Goal: Information Seeking & Learning: Find specific fact

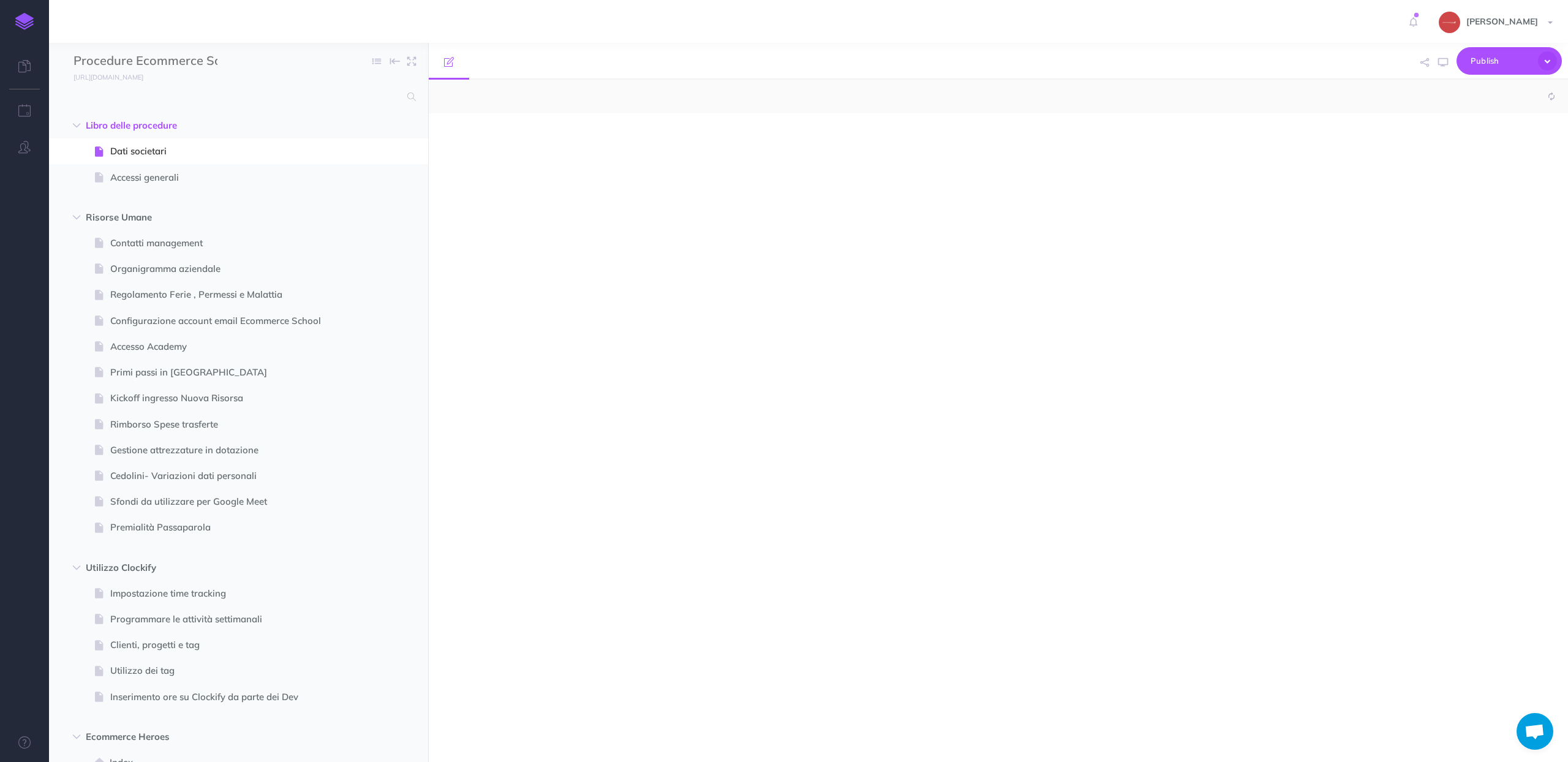
select select "null"
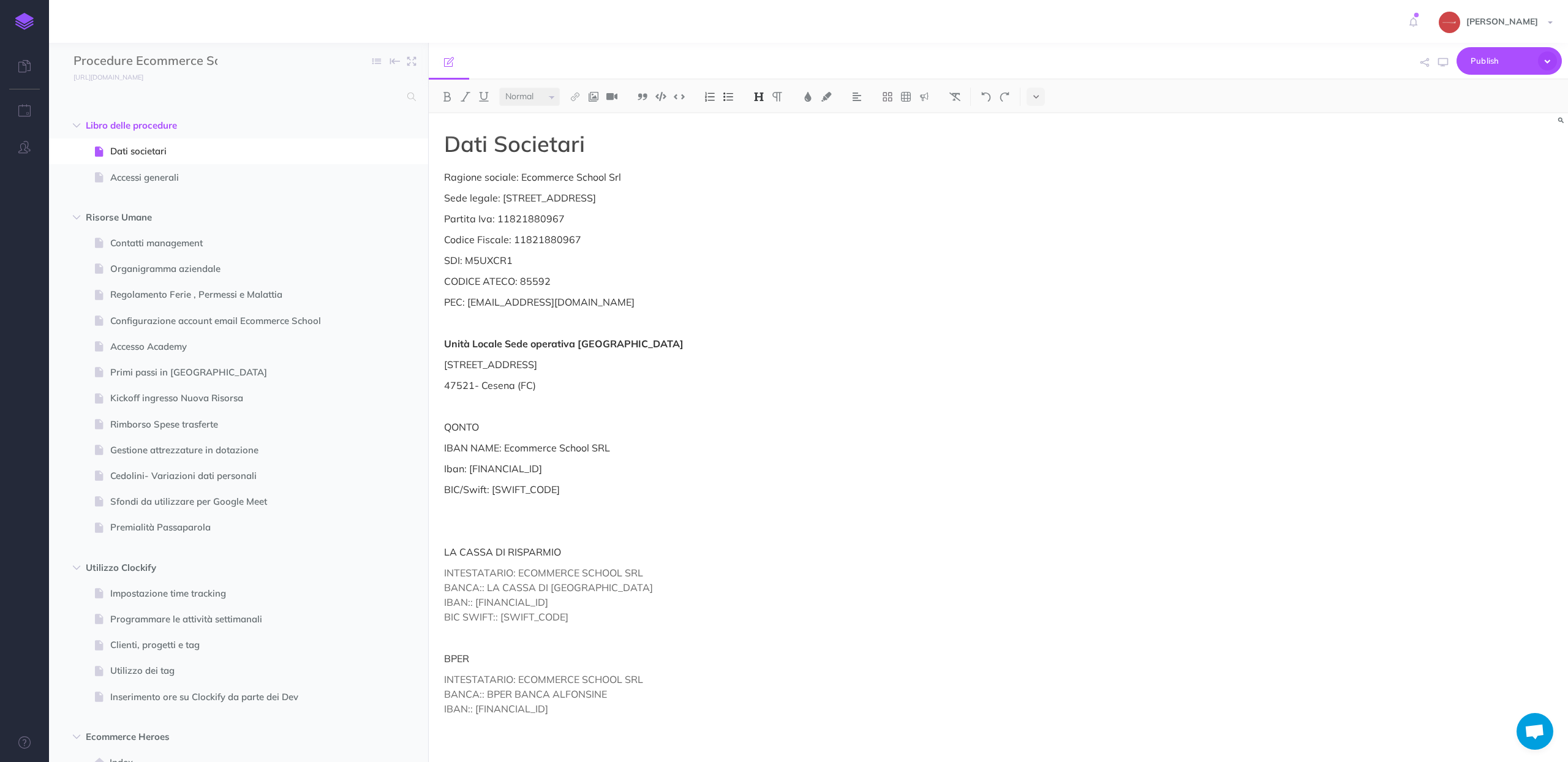
scroll to position [5083, 0]
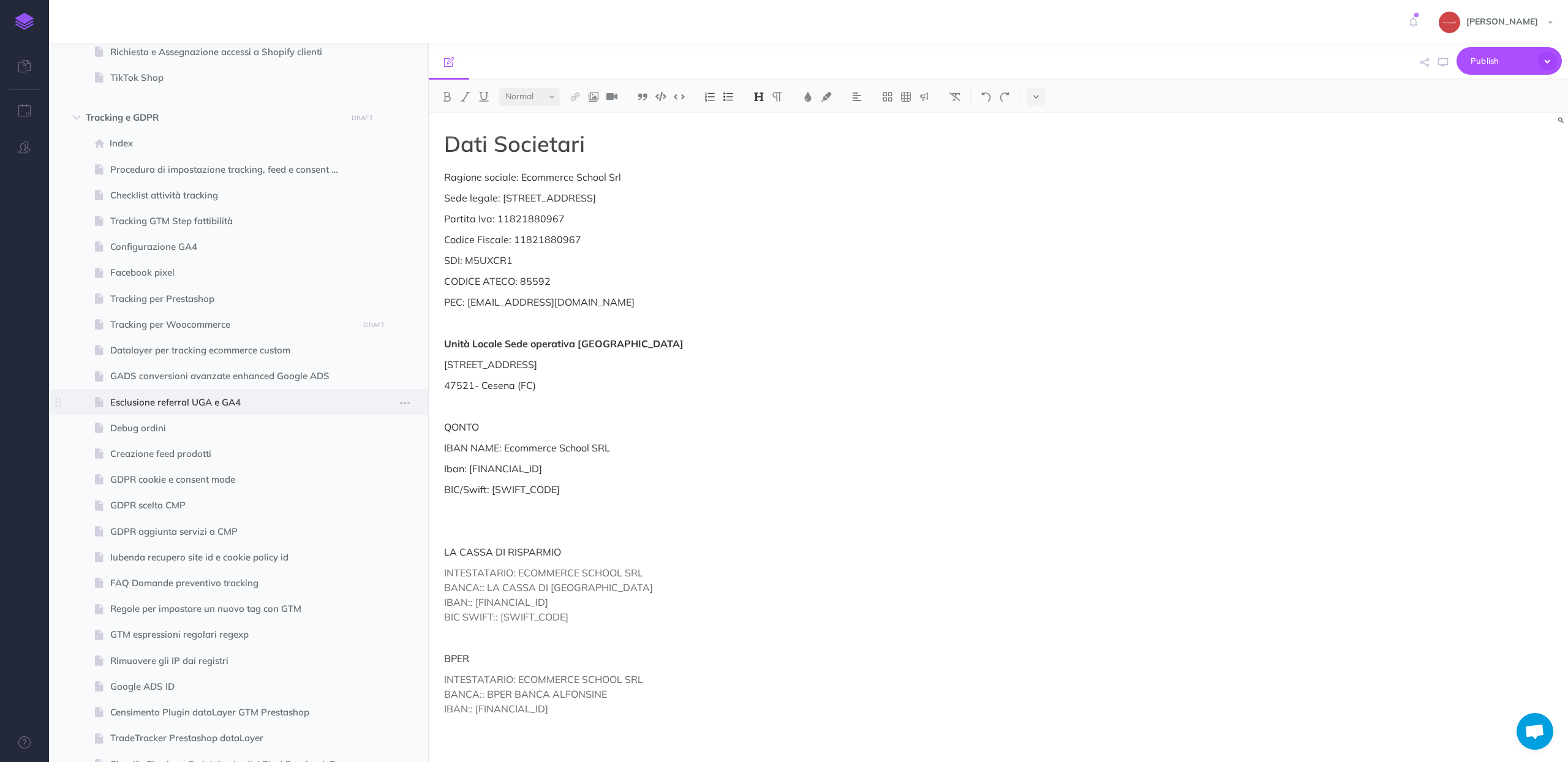
click at [163, 393] on span at bounding box center [238, 401] width 379 height 26
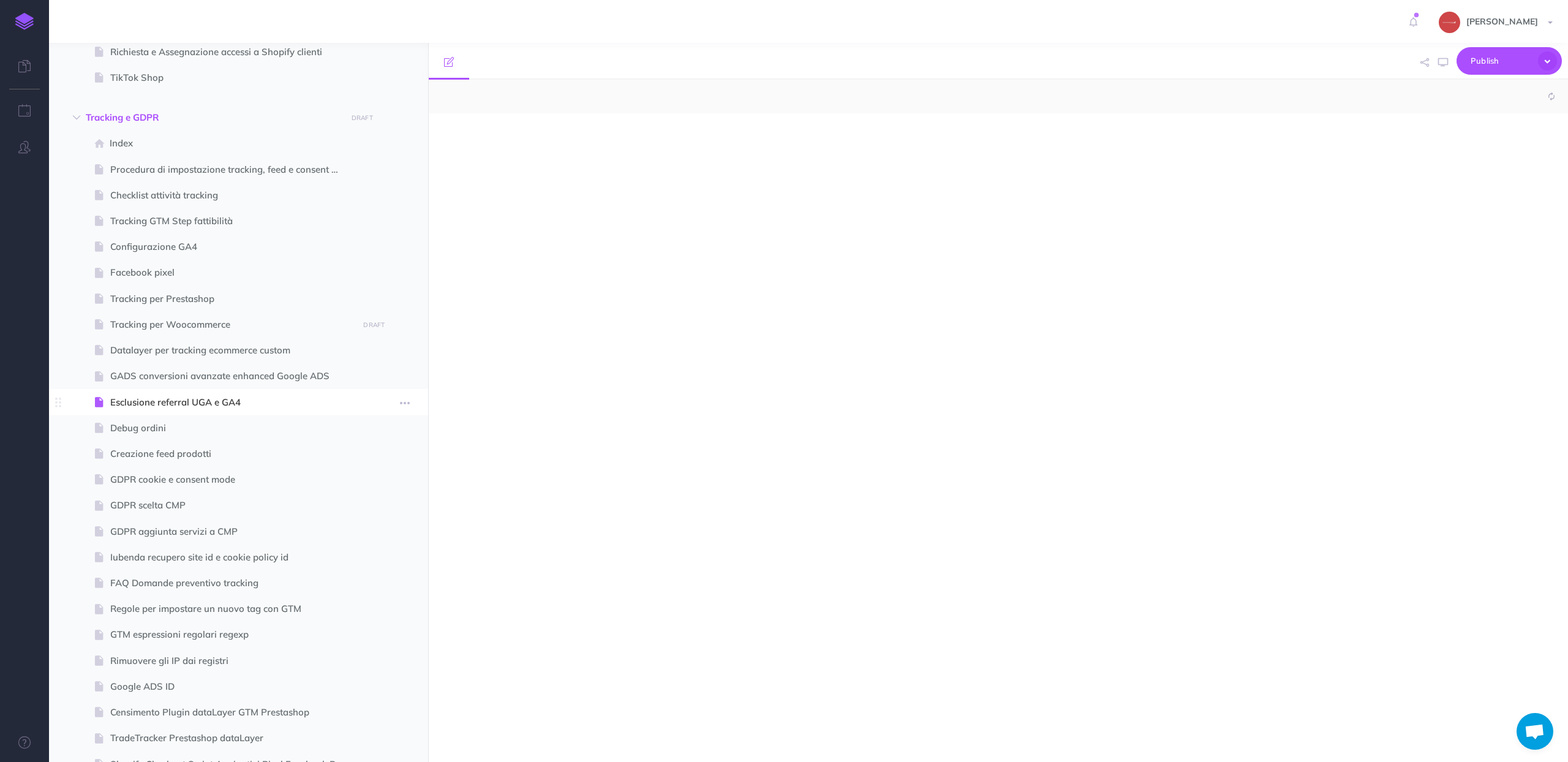
select select "null"
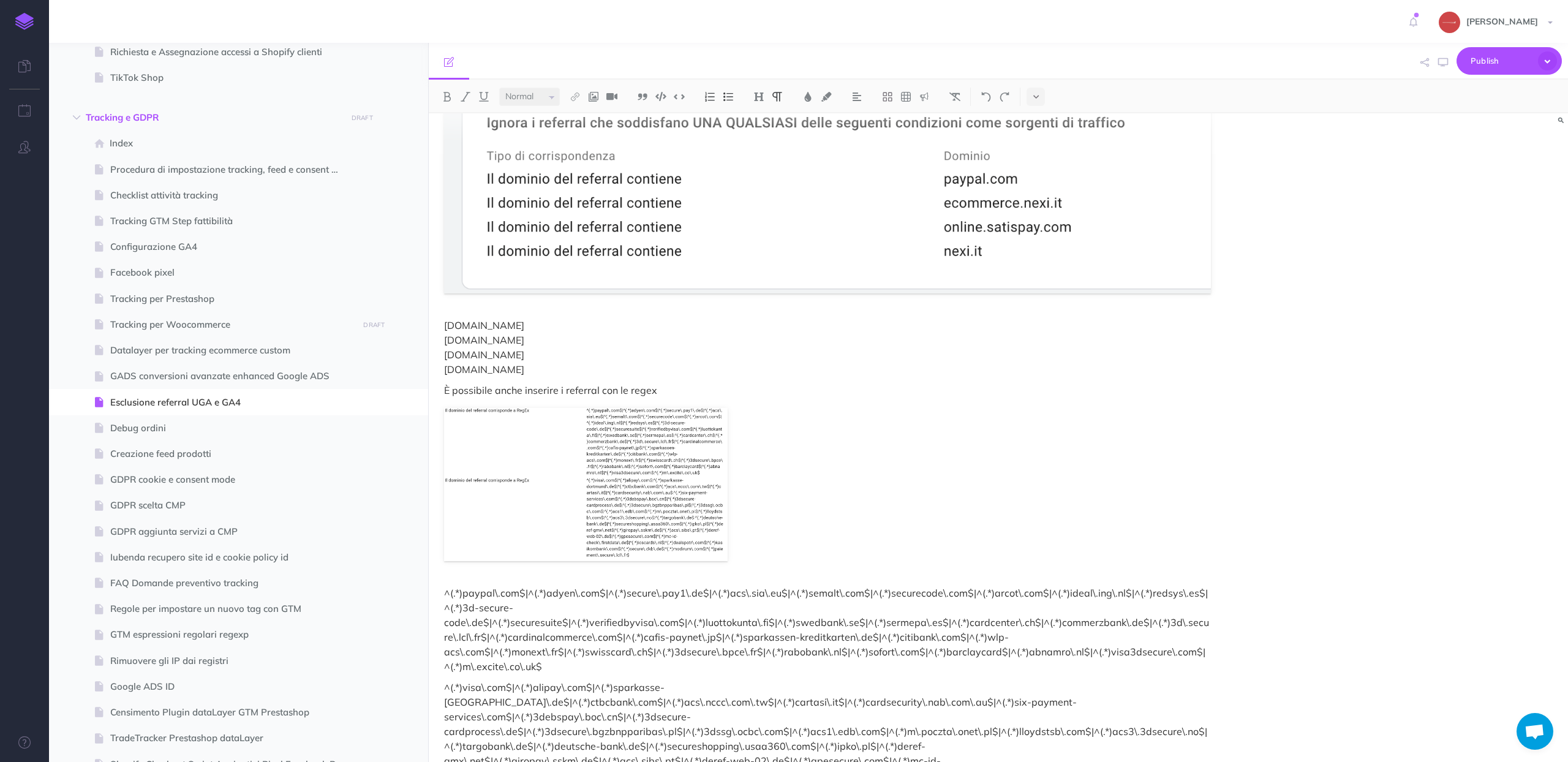
scroll to position [2536, 0]
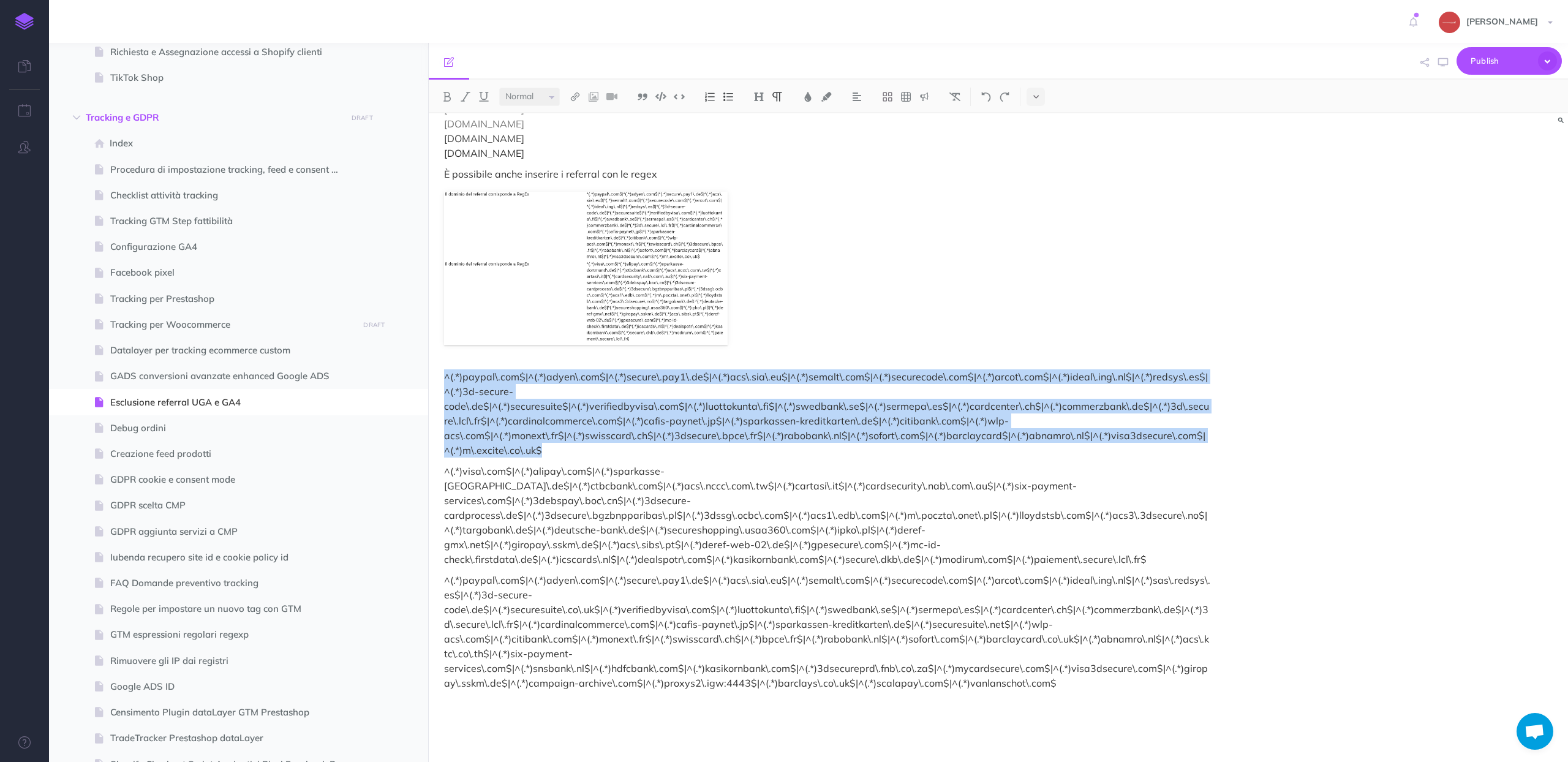
drag, startPoint x: 444, startPoint y: 376, endPoint x: 566, endPoint y: 448, distance: 141.7
click at [444, 469] on p "^(.*)visa\.com$|^(.*)alipay\.com$|^(.*)sparkasse-[GEOGRAPHIC_DATA]\.de$|^(.*)ct…" at bounding box center [827, 514] width 767 height 103
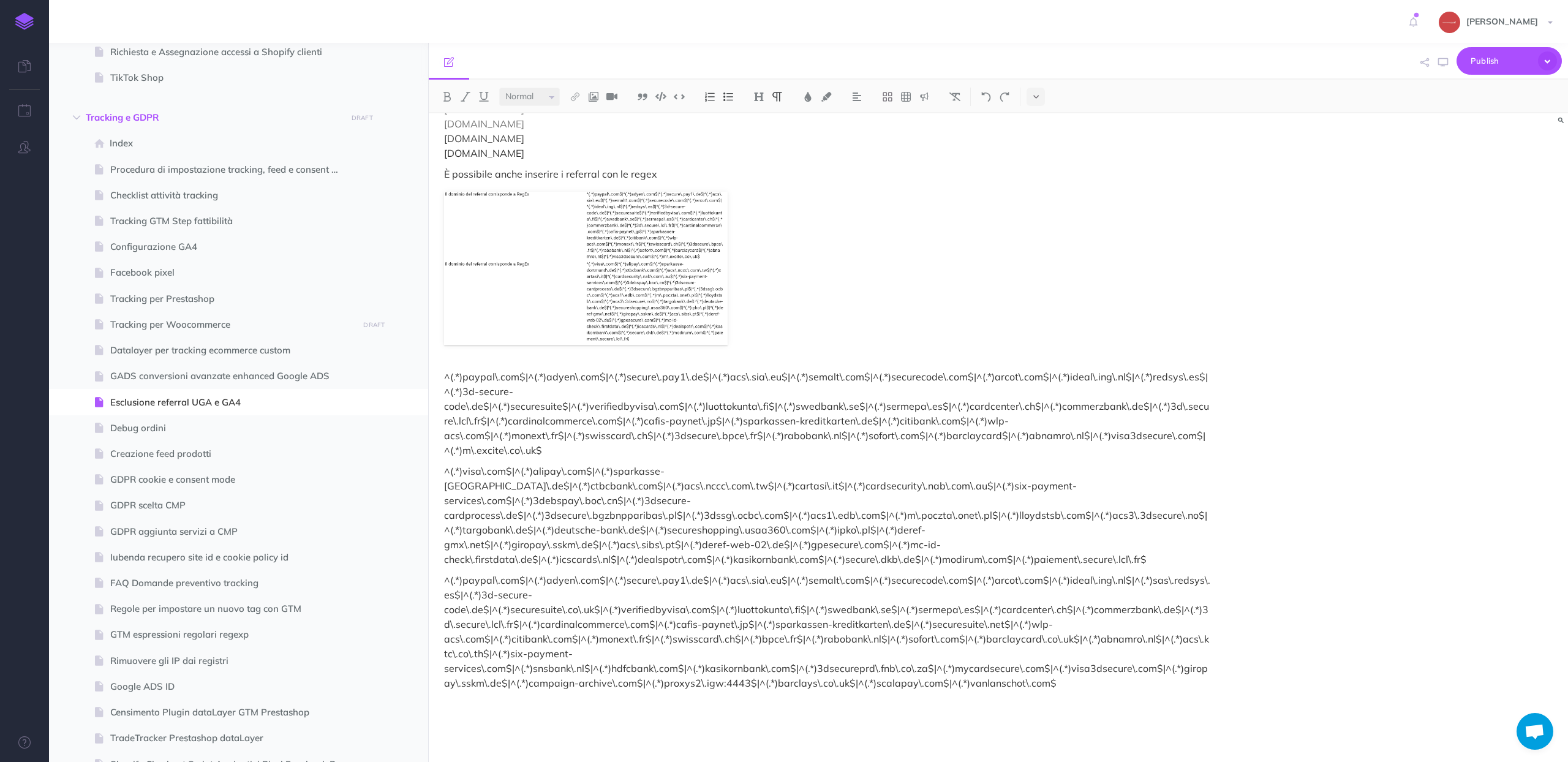
click at [1140, 544] on p "^(.*)visa\.com$|^(.*)alipay\.com$|^(.*)sparkasse-[GEOGRAPHIC_DATA]\.de$|^(.*)ct…" at bounding box center [827, 514] width 767 height 103
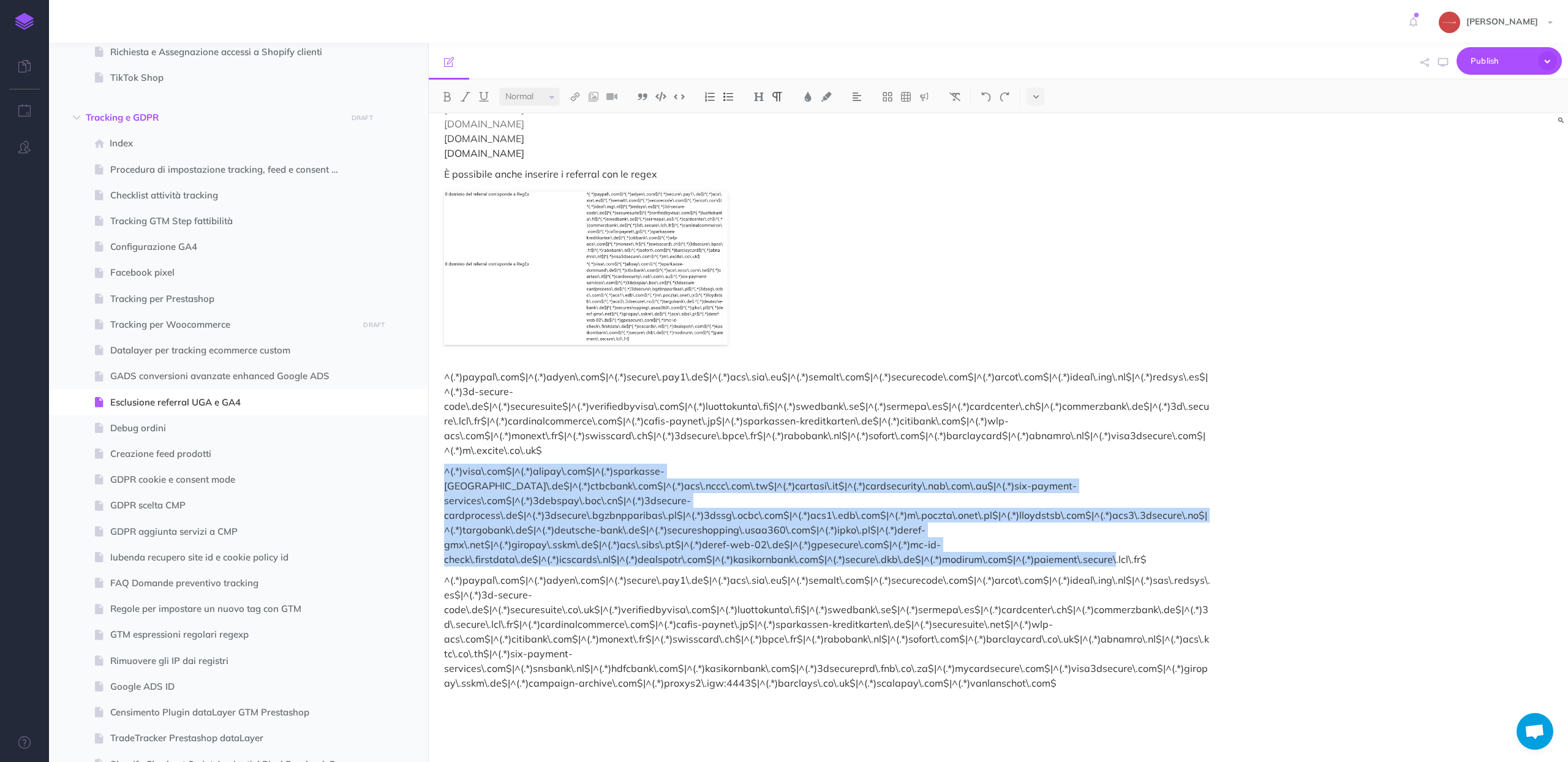
copy p "^(.*)visa\.com$|^(.*)alipay\.com$|^(.*)sparkasse-[GEOGRAPHIC_DATA]\.de$|^(.*)ct…"
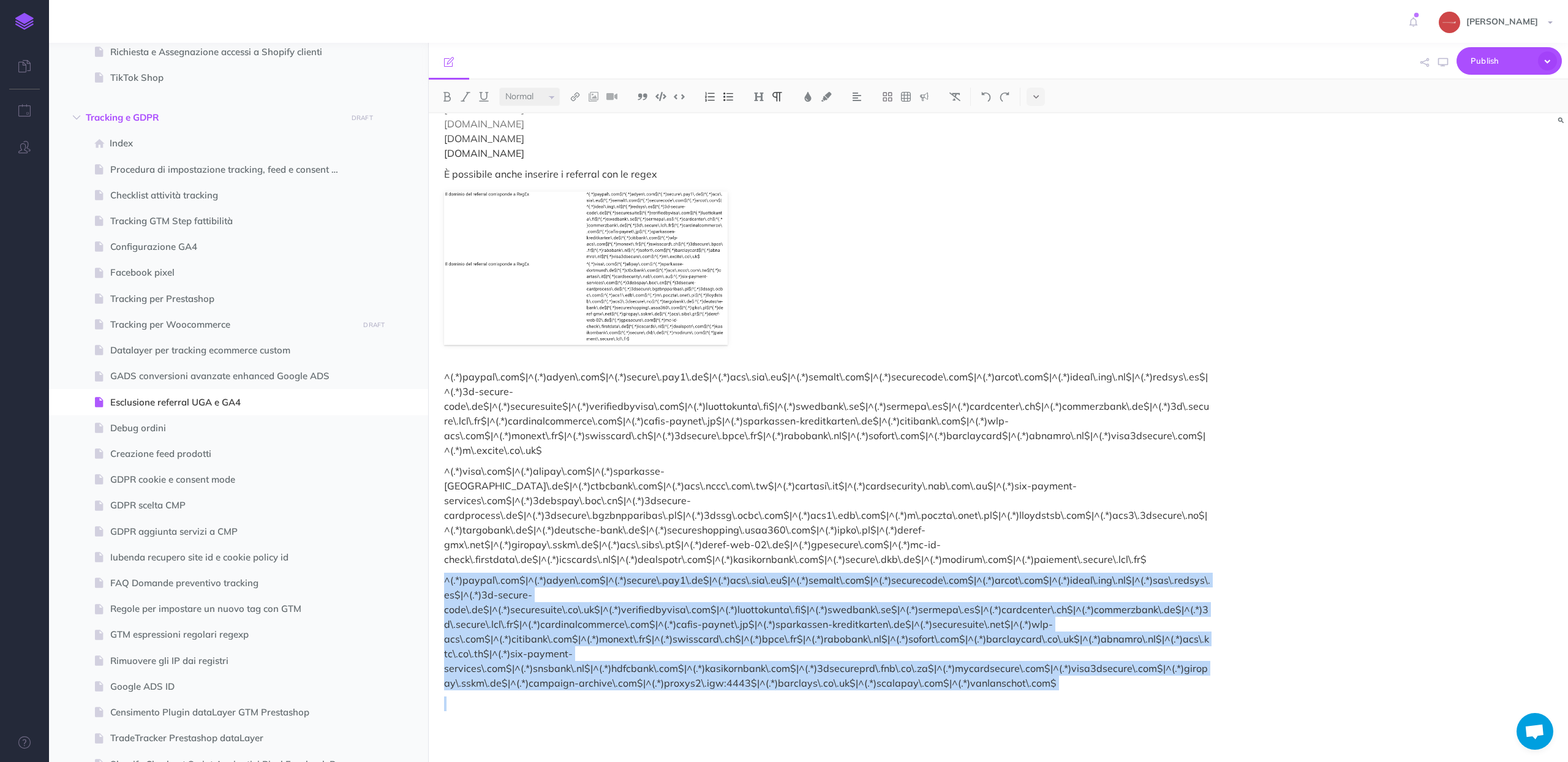
copy p "^(.*)paypal\.com$|^(.*)adyen\.com$|^(.*)secure\.pay1\.de$|^(.*)acs\.sia\.eu$|^(…"
drag, startPoint x: 444, startPoint y: 565, endPoint x: 1068, endPoint y: 692, distance: 636.8
